Goal: Navigation & Orientation: Understand site structure

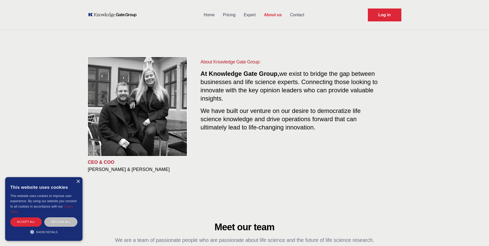
click at [207, 14] on link "Home" at bounding box center [208, 14] width 19 height 13
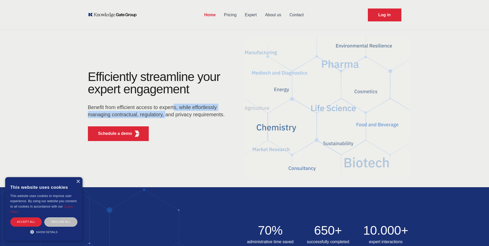
drag, startPoint x: 165, startPoint y: 112, endPoint x: 174, endPoint y: 106, distance: 10.6
click at [174, 106] on p "Benefit from efficient access to experts, while effortlessly managing contractu…" at bounding box center [158, 111] width 140 height 14
click at [174, 107] on p "Benefit from efficient access to experts, while effortlessly managing contractu…" at bounding box center [158, 111] width 140 height 14
click at [329, 107] on div "Efficiently streamline your expert engagement Benefit from efficient access to …" at bounding box center [245, 108] width 330 height 74
click at [295, 14] on link "Contact" at bounding box center [296, 14] width 22 height 13
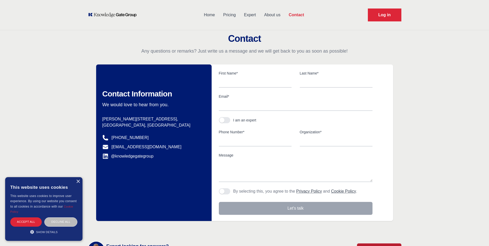
click at [252, 13] on link "Expert" at bounding box center [250, 14] width 20 height 13
